Goal: Task Accomplishment & Management: Manage account settings

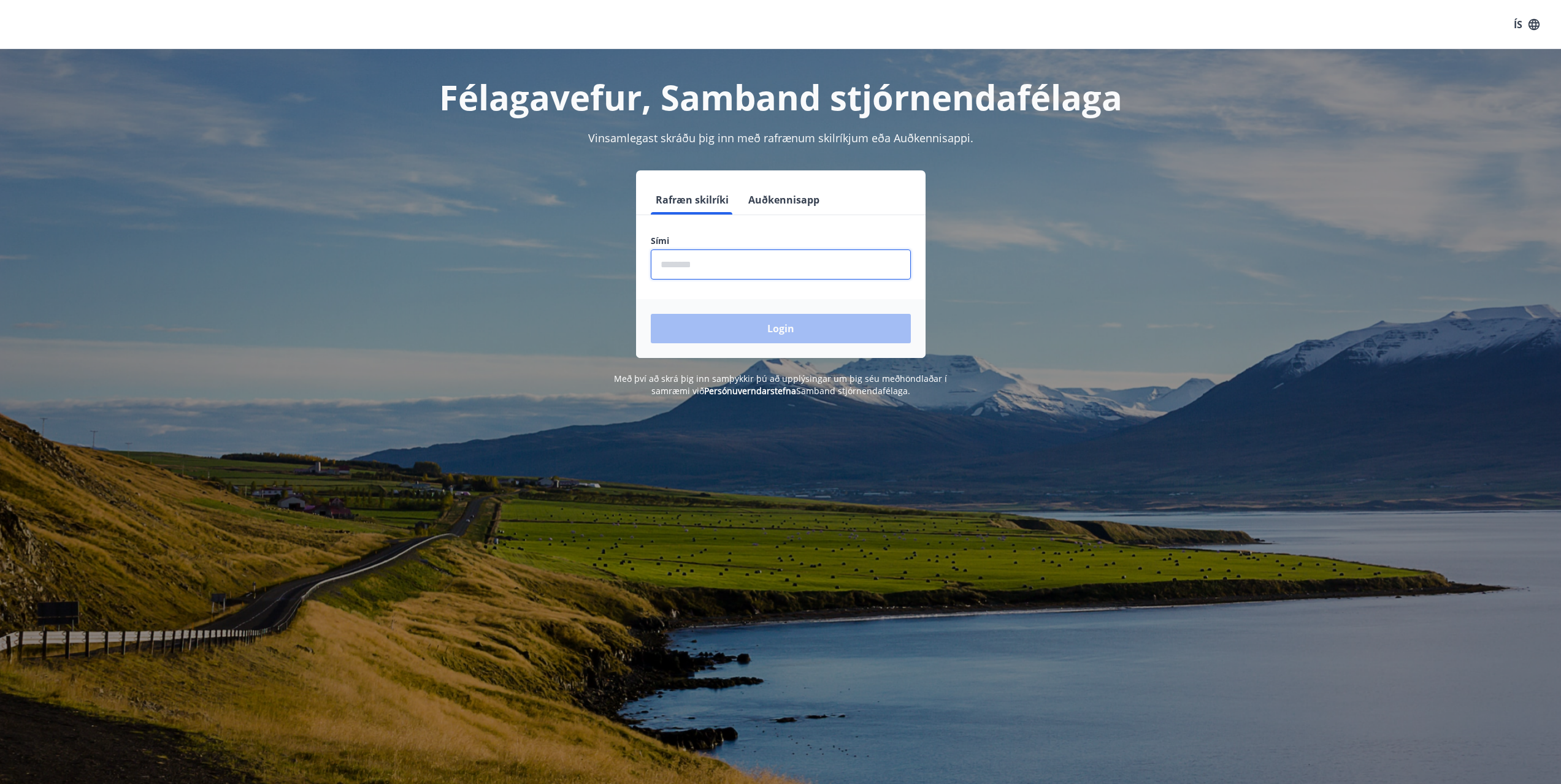
click at [727, 270] on input "phone" at bounding box center [781, 264] width 260 height 30
type input "********"
click at [767, 327] on button "Login" at bounding box center [781, 329] width 260 height 29
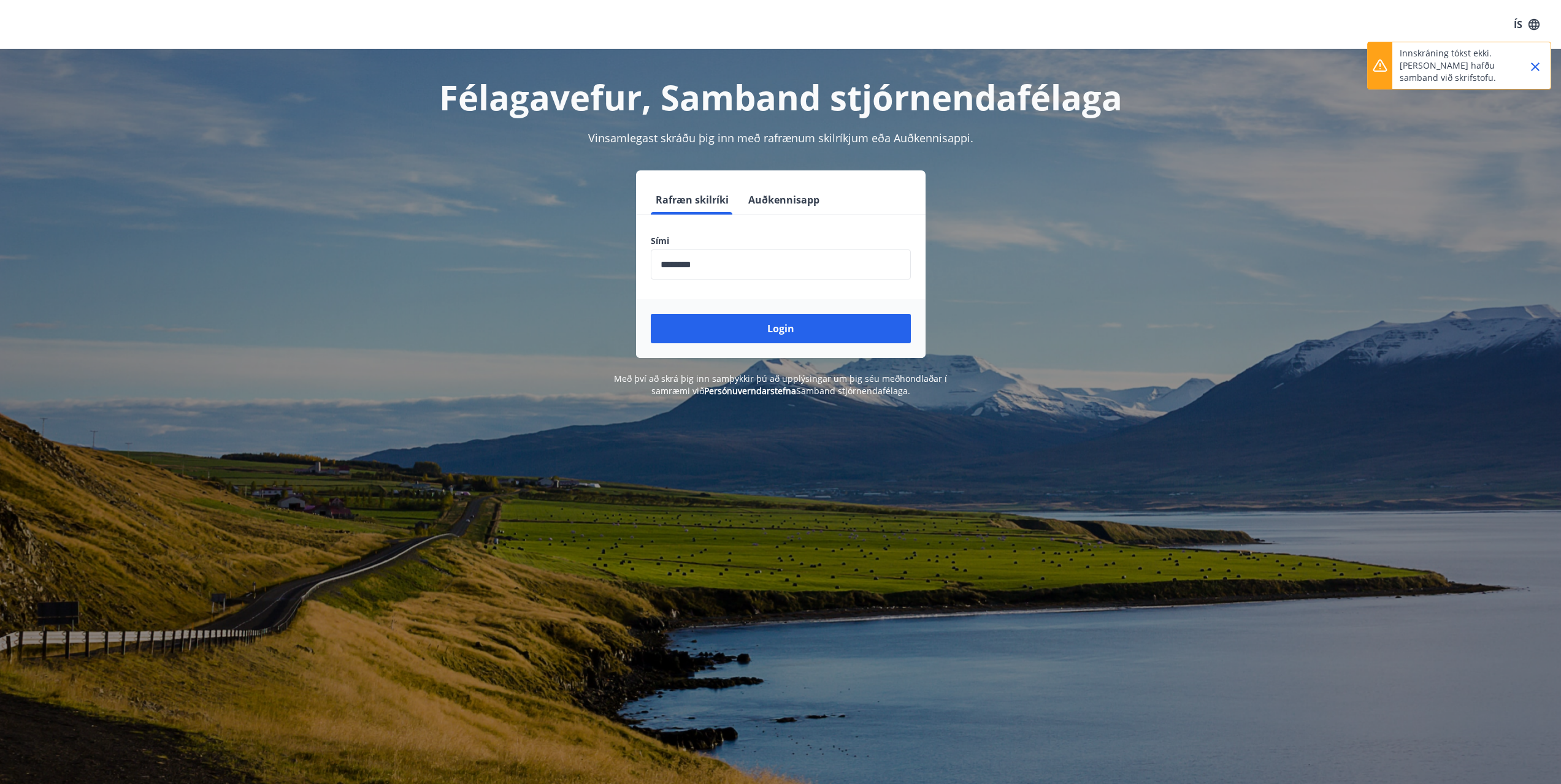
click at [1535, 66] on icon "Close" at bounding box center [1535, 67] width 9 height 9
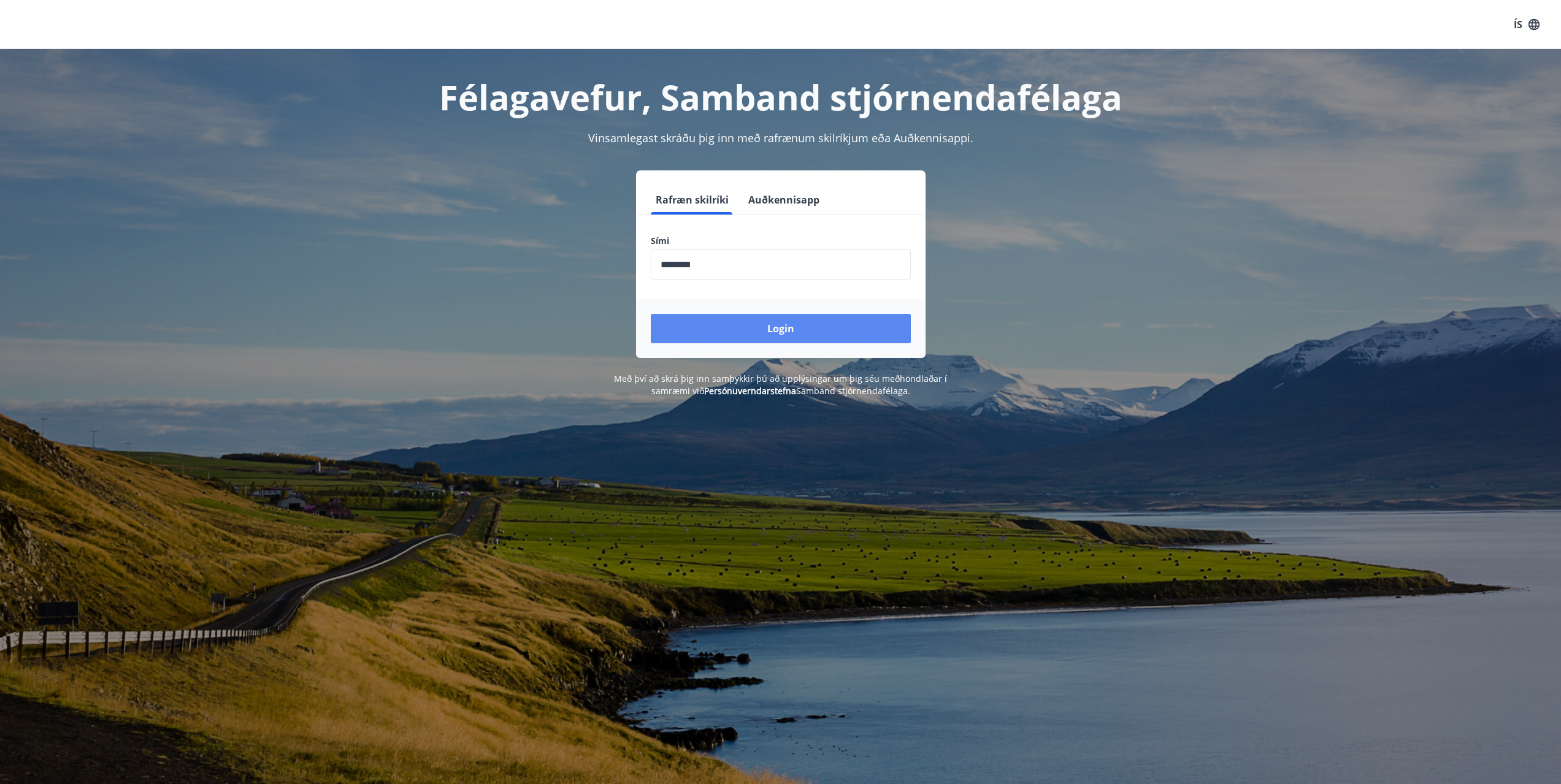
click at [792, 327] on button "Login" at bounding box center [781, 329] width 260 height 29
click at [781, 203] on button "Auðkennisapp" at bounding box center [784, 200] width 81 height 29
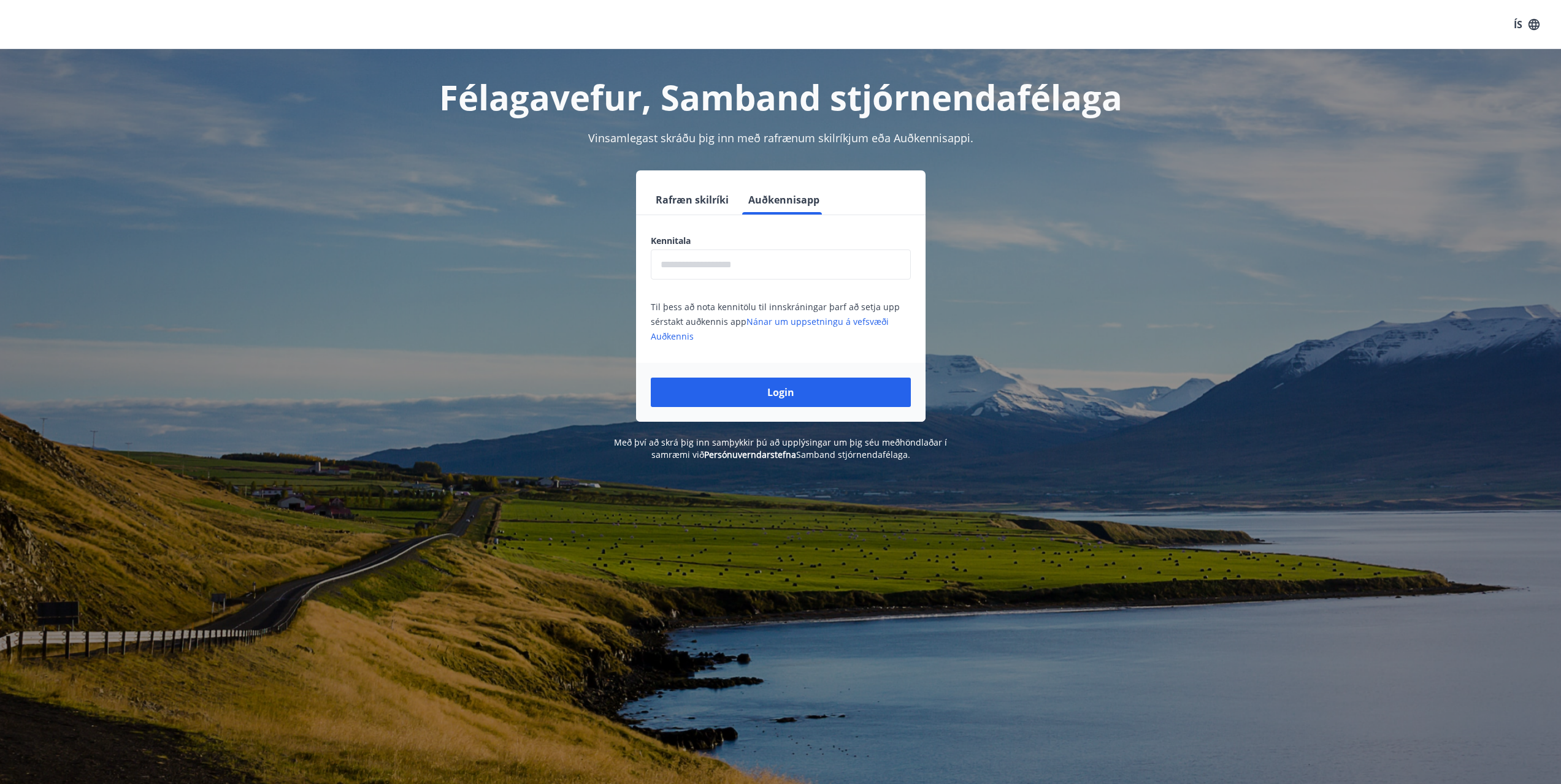
click at [695, 199] on button "Rafræn skilríki" at bounding box center [692, 200] width 83 height 29
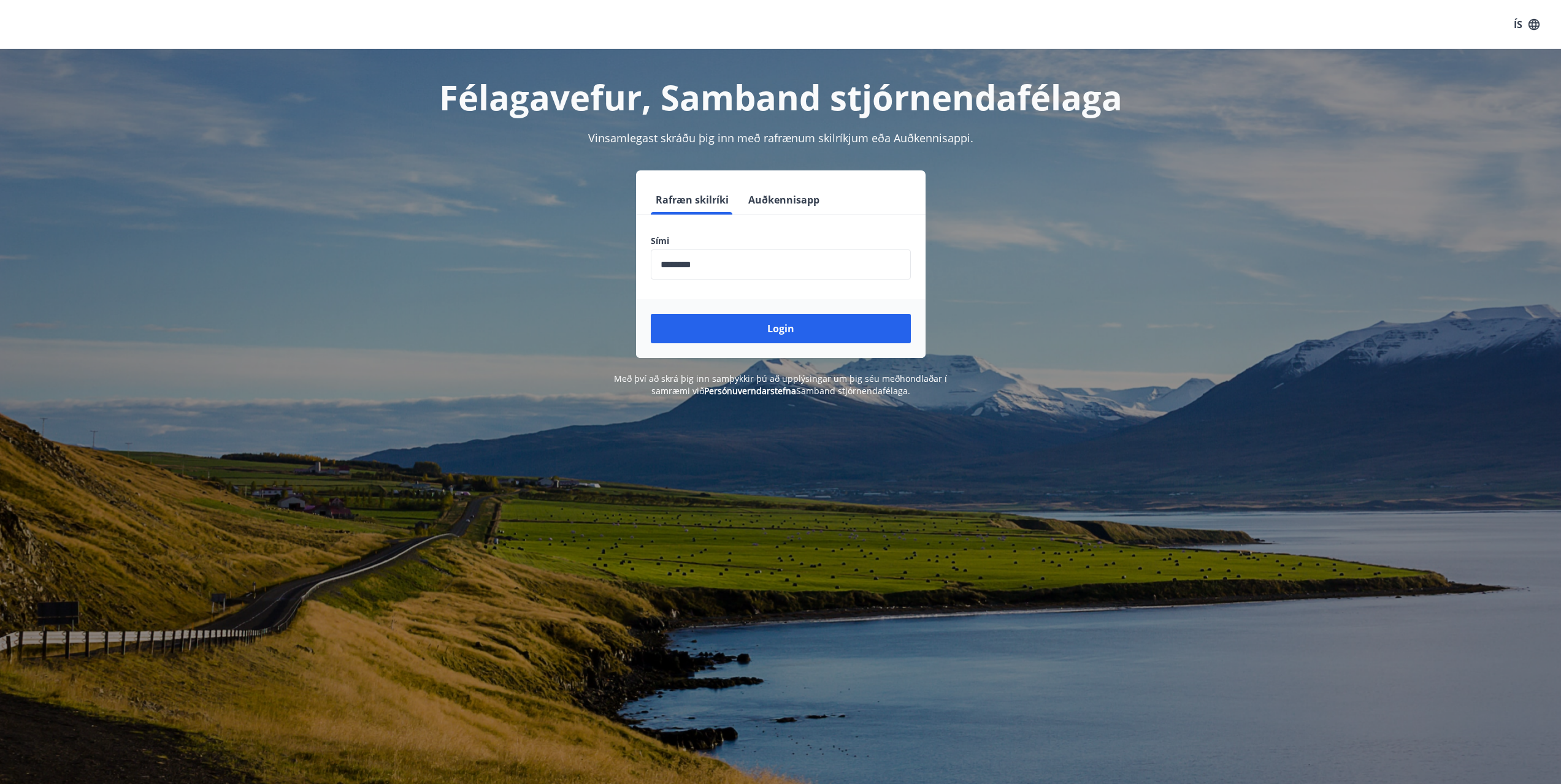
click at [455, 440] on div "Félagavefur, Samband stjórnendafélaga Vinsamlegast skráðu þig inn með rafrænum …" at bounding box center [781, 441] width 1561 height 784
